Goal: Task Accomplishment & Management: Manage account settings

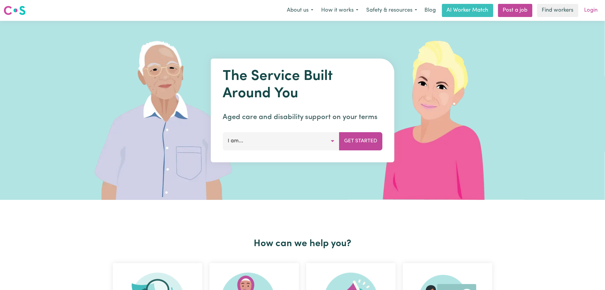
drag, startPoint x: 598, startPoint y: 4, endPoint x: 595, endPoint y: 11, distance: 7.5
click at [598, 4] on nav "Menu About us How it works Safety & resources Blog AI Worker Match Post a job F…" at bounding box center [302, 10] width 605 height 21
click at [594, 11] on link "Login" at bounding box center [591, 10] width 21 height 13
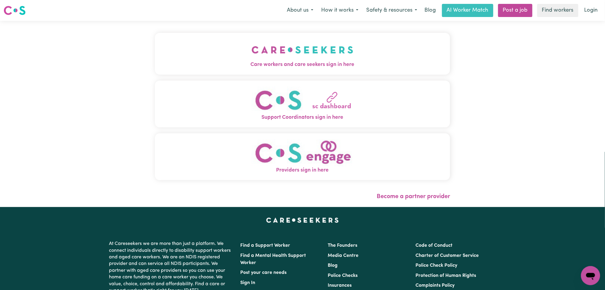
drag, startPoint x: 292, startPoint y: 28, endPoint x: 283, endPoint y: 38, distance: 13.1
click at [283, 38] on div "Care workers and care seekers sign in here Support Coordinators sign in here Pr…" at bounding box center [302, 114] width 303 height 186
click at [268, 52] on img "Care workers and care seekers sign in here" at bounding box center [303, 50] width 102 height 22
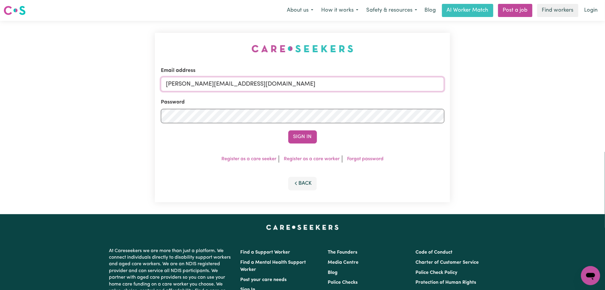
click at [243, 85] on input "[PERSON_NAME][EMAIL_ADDRESS][DOMAIN_NAME]" at bounding box center [303, 84] width 284 height 14
type input "[EMAIL_ADDRESS][DOMAIN_NAME]"
click at [311, 135] on button "Sign In" at bounding box center [302, 137] width 29 height 13
